Goal: Transaction & Acquisition: Register for event/course

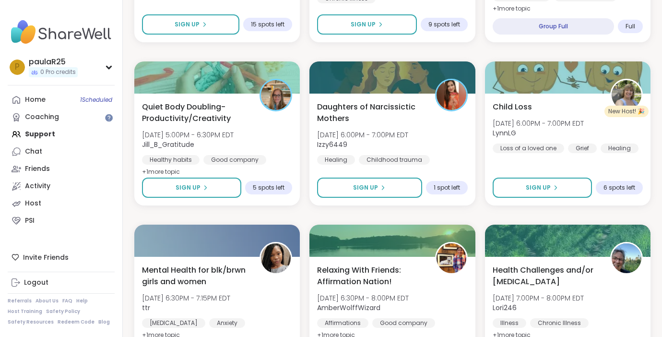
scroll to position [1576, 0]
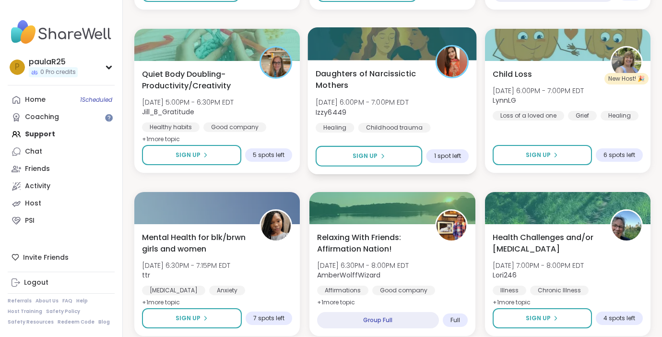
click at [378, 92] on div "Daughters of Narcissictic Mothers [DATE] 6:00PM - 7:00PM EDT Izzy6449 Healing C…" at bounding box center [393, 107] width 154 height 78
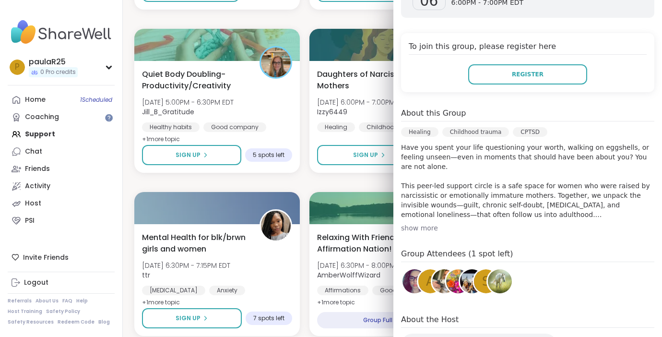
scroll to position [189, 0]
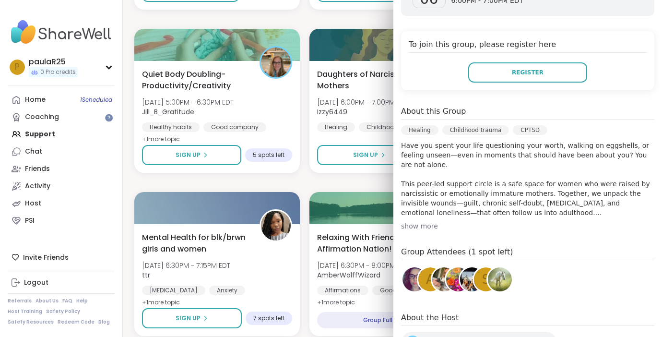
click at [422, 221] on div "show more" at bounding box center [527, 226] width 253 height 10
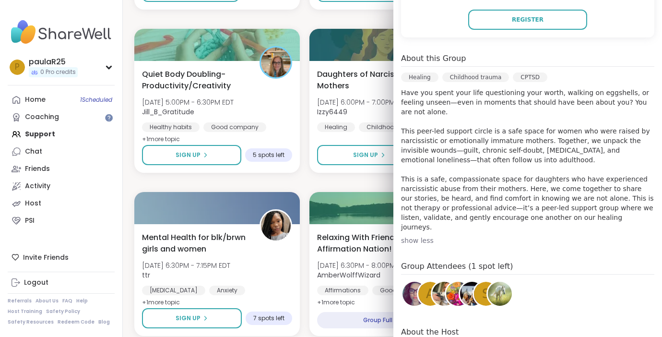
scroll to position [245, 0]
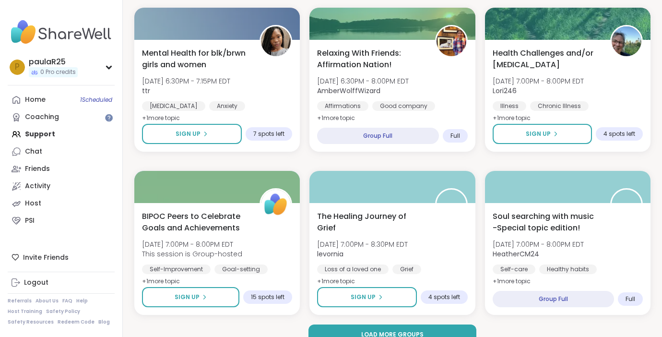
scroll to position [1777, 0]
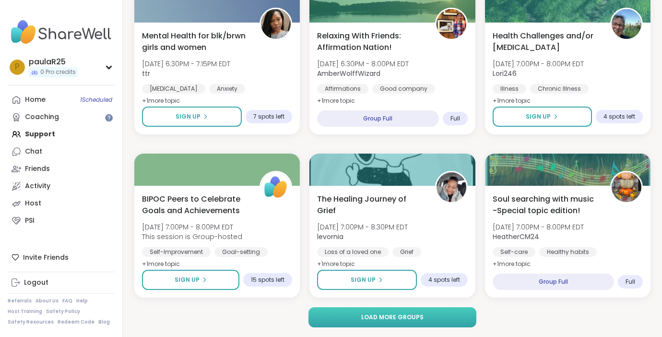
click at [395, 319] on span "Load more groups" at bounding box center [392, 317] width 62 height 9
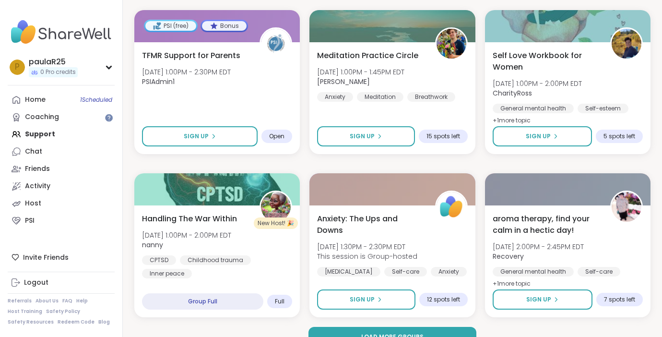
scroll to position [3736, 0]
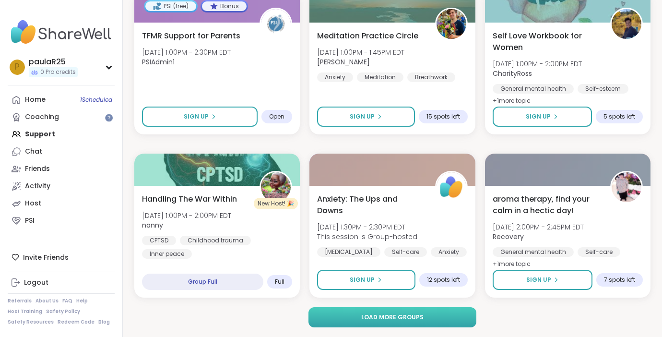
click at [454, 316] on button "Load more groups" at bounding box center [393, 317] width 168 height 20
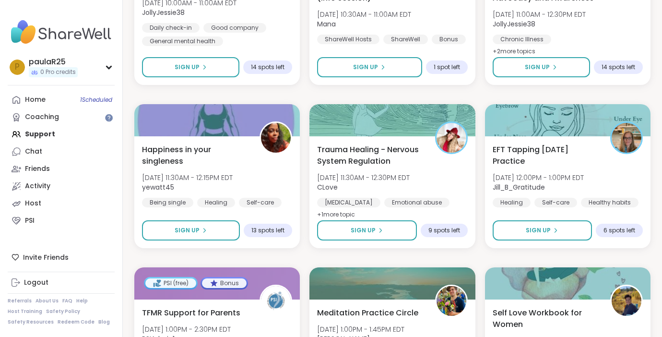
scroll to position [3482, 0]
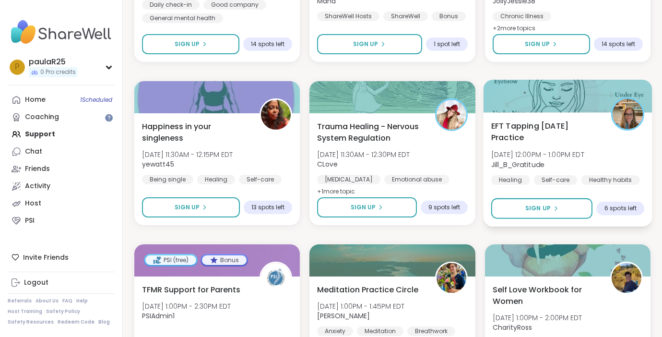
click at [530, 140] on span "EFT Tapping [DATE] Practice" at bounding box center [545, 132] width 109 height 24
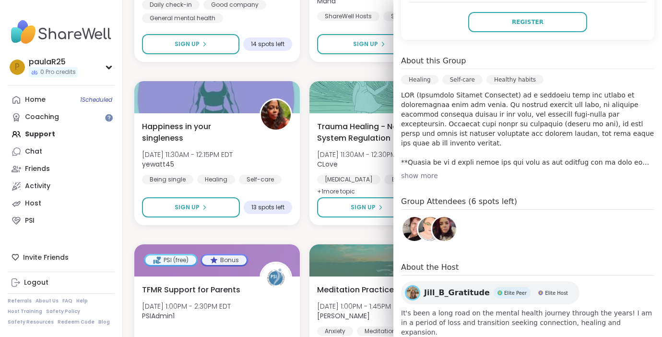
scroll to position [235, 0]
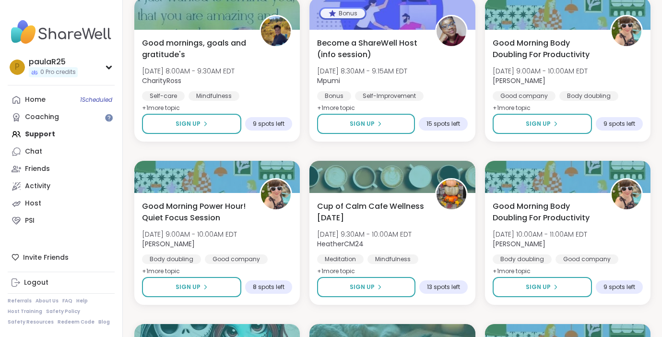
scroll to position [5528, 0]
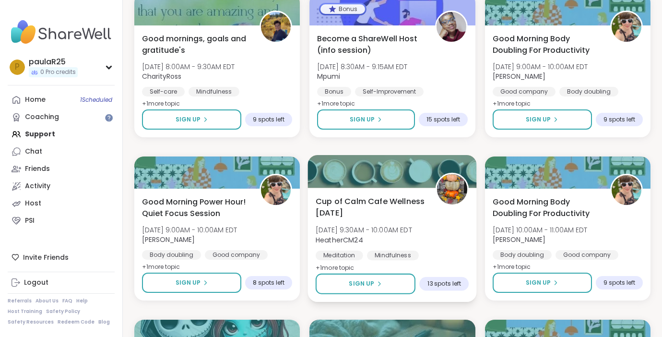
click at [355, 204] on span "Cup of Calm Cafe Wellness [DATE]" at bounding box center [370, 207] width 109 height 24
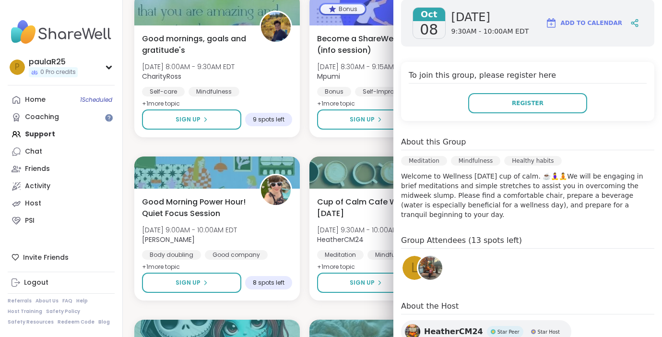
scroll to position [161, 0]
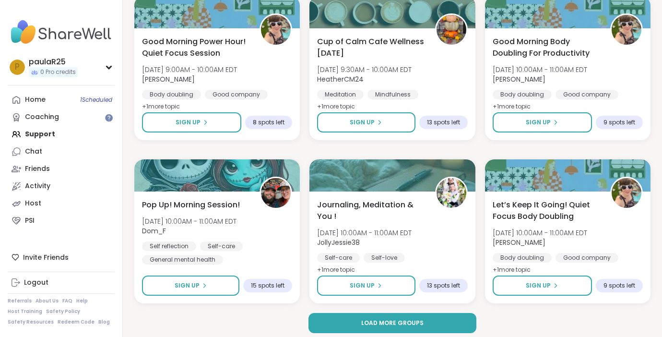
scroll to position [5690, 0]
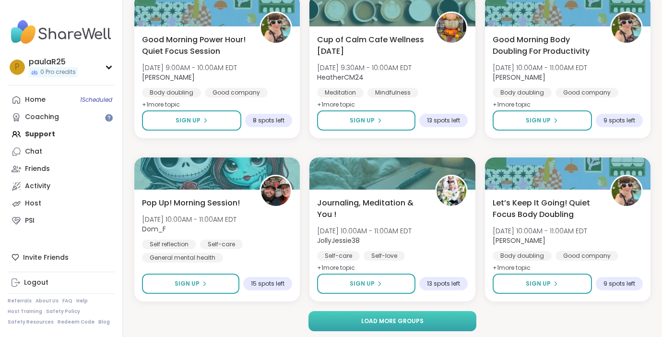
click at [341, 320] on button "Load more groups" at bounding box center [393, 321] width 168 height 20
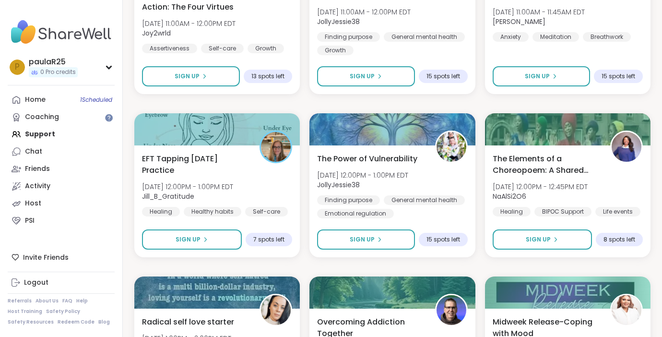
scroll to position [6065, 0]
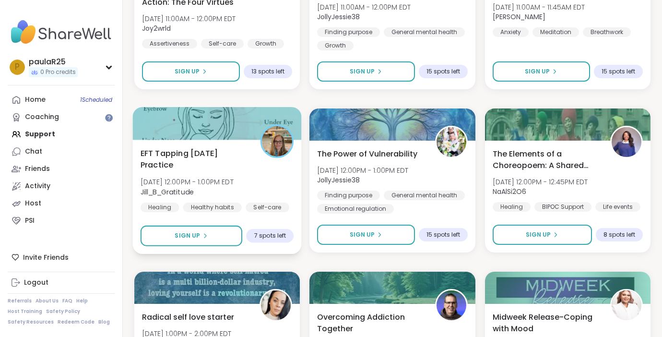
click at [200, 168] on span "EFT Tapping [DATE] Practice" at bounding box center [195, 159] width 109 height 24
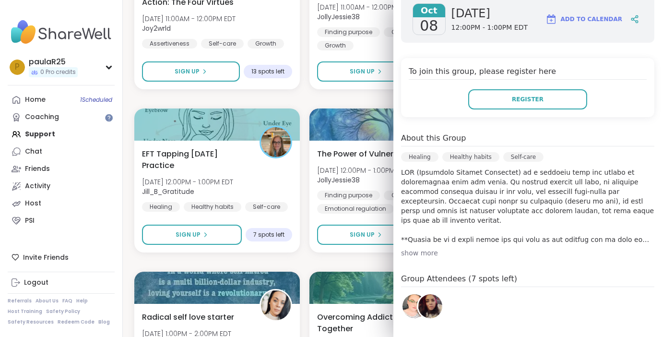
scroll to position [145, 0]
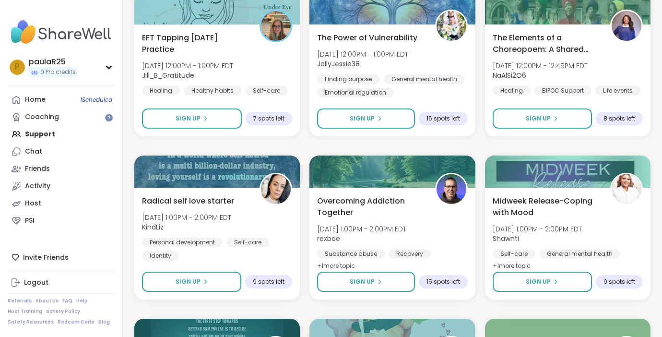
scroll to position [6182, 0]
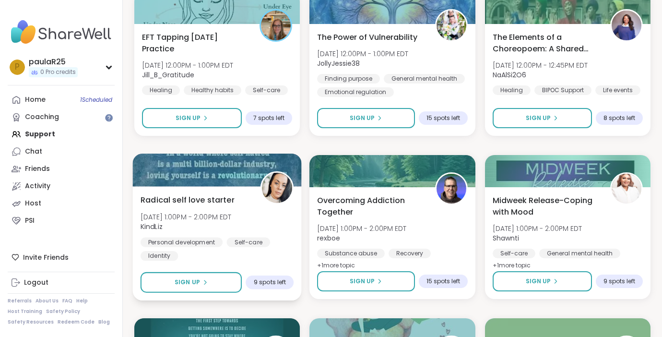
click at [214, 216] on span "[DATE] 1:00PM - 2:00PM EDT" at bounding box center [186, 217] width 91 height 10
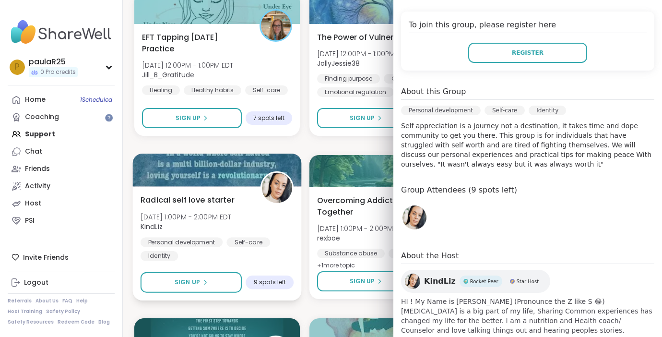
scroll to position [199, 0]
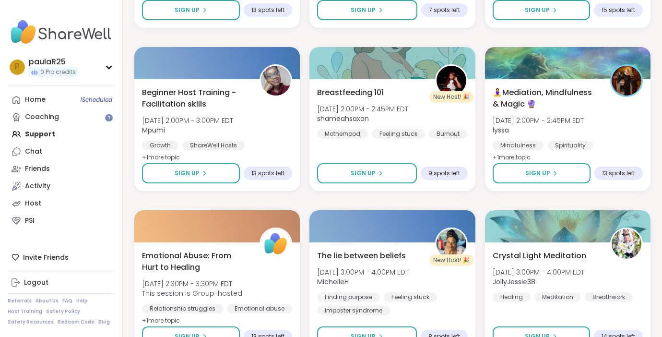
scroll to position [6618, 0]
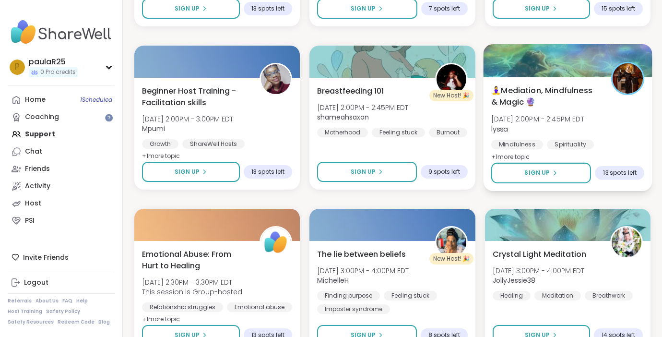
click at [567, 108] on span "🧘‍♀️Mediation, Mindfulness & Magic 🔮" at bounding box center [545, 96] width 109 height 24
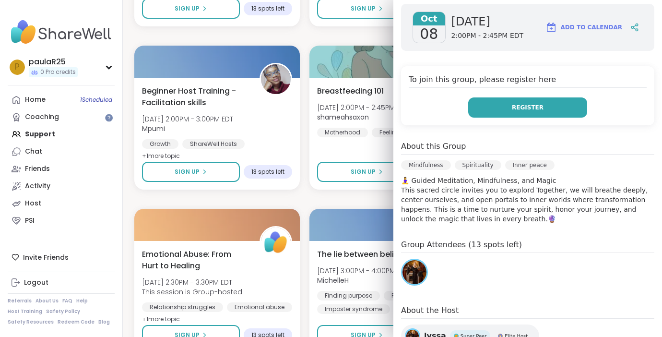
scroll to position [167, 0]
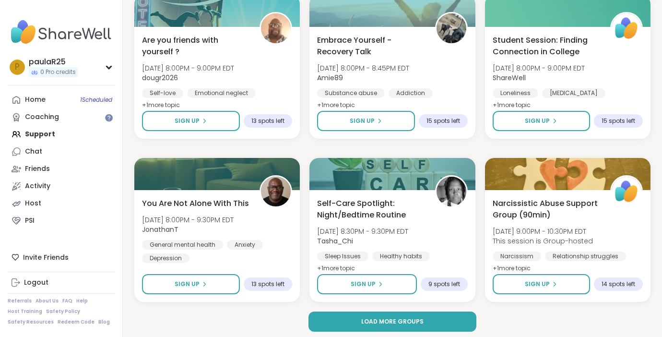
scroll to position [7652, 0]
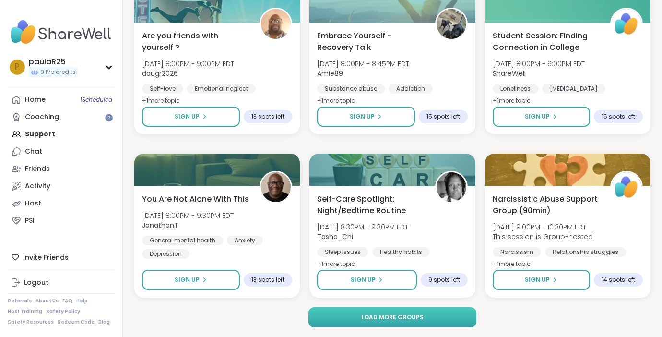
click at [374, 314] on span "Load more groups" at bounding box center [392, 317] width 62 height 9
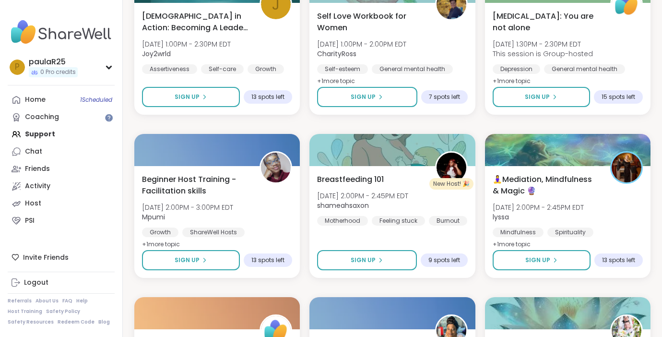
scroll to position [6566, 0]
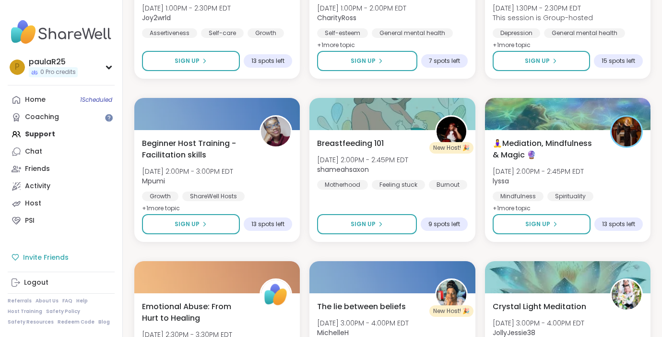
click at [58, 282] on link "Logout" at bounding box center [61, 282] width 107 height 17
